Goal: Task Accomplishment & Management: Use online tool/utility

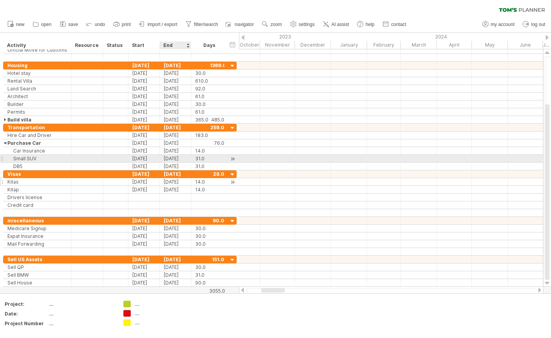
scroll to position [0, 0]
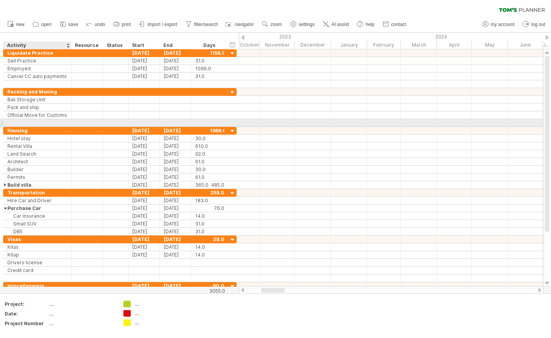
click at [54, 124] on div at bounding box center [37, 122] width 60 height 7
type input "**********"
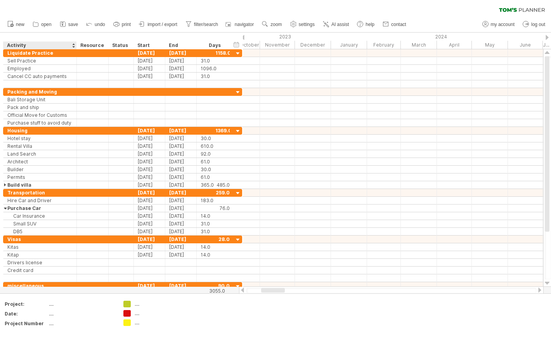
drag, startPoint x: 69, startPoint y: 41, endPoint x: 74, endPoint y: 42, distance: 4.7
click at [75, 42] on div at bounding box center [76, 45] width 3 height 8
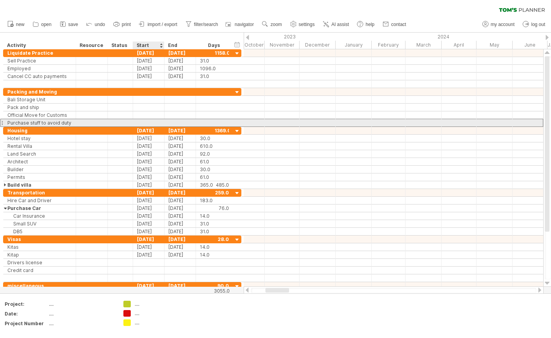
click at [148, 121] on div at bounding box center [148, 122] width 31 height 7
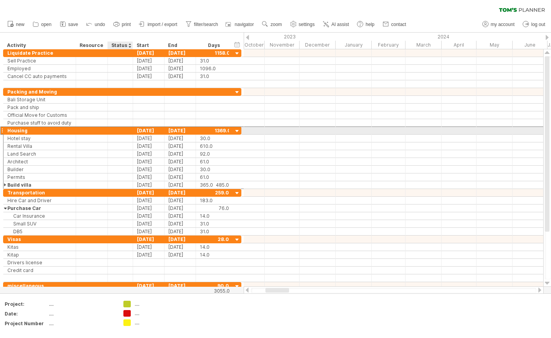
click at [115, 130] on div at bounding box center [120, 130] width 17 height 7
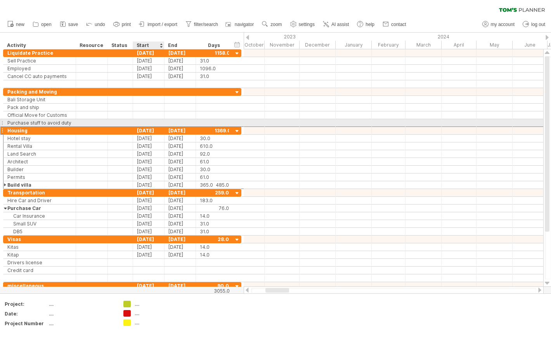
click at [153, 125] on div at bounding box center [148, 122] width 31 height 7
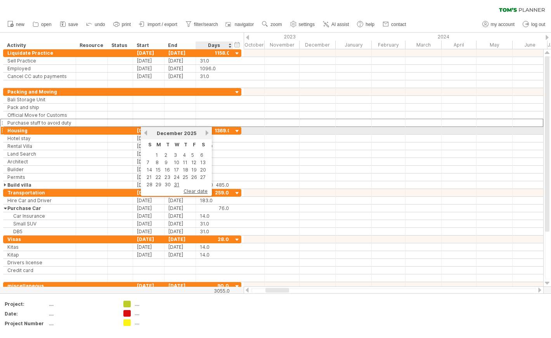
click at [205, 133] on link "next" at bounding box center [207, 133] width 6 height 6
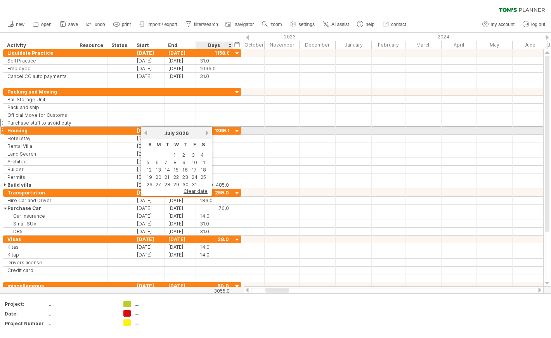
click at [205, 133] on link "next" at bounding box center [207, 133] width 6 height 6
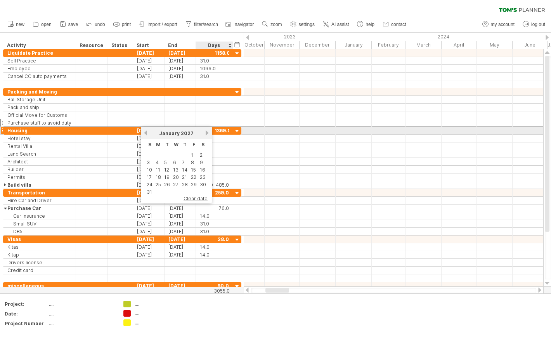
click at [205, 133] on link "next" at bounding box center [207, 133] width 6 height 6
click at [147, 132] on link "previous" at bounding box center [146, 133] width 6 height 6
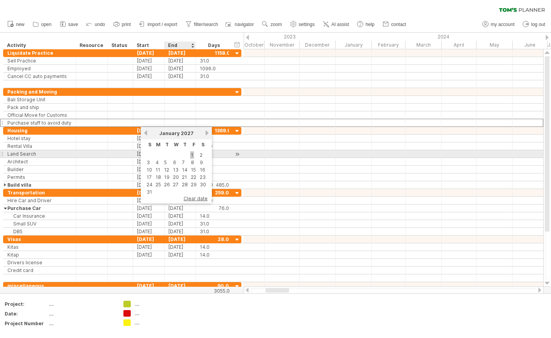
click at [191, 154] on link "1" at bounding box center [192, 154] width 4 height 7
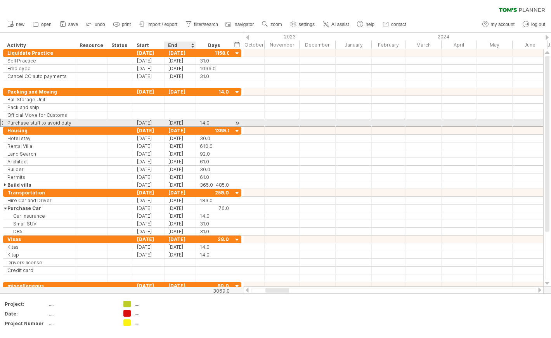
click at [188, 122] on div "[DATE]" at bounding box center [179, 122] width 31 height 7
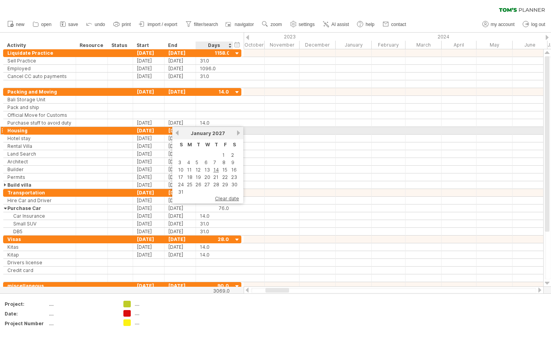
click at [235, 132] on link "next" at bounding box center [238, 133] width 6 height 6
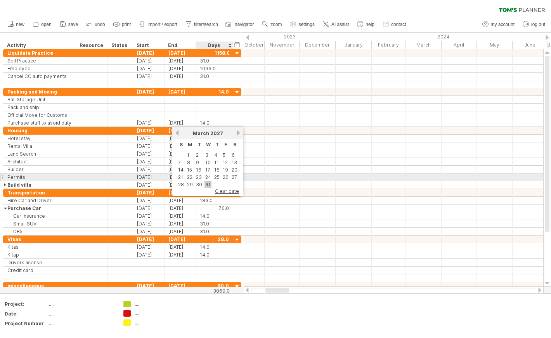
click at [205, 181] on link "31" at bounding box center [207, 184] width 7 height 7
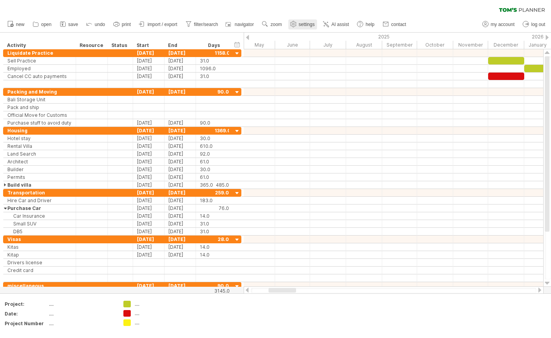
click at [311, 21] on link "settings" at bounding box center [302, 24] width 29 height 10
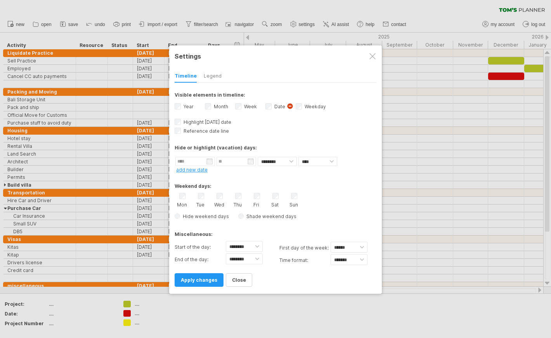
click at [206, 74] on div "Legend" at bounding box center [213, 76] width 18 height 12
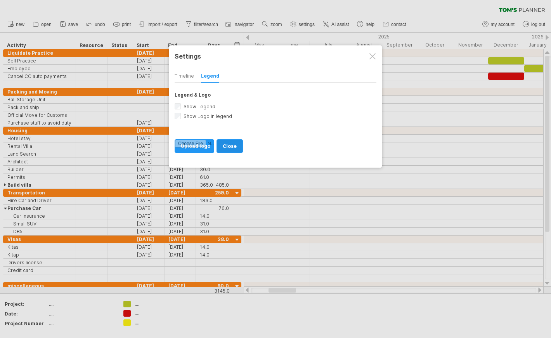
click at [230, 144] on span "close" at bounding box center [230, 146] width 14 height 6
